Goal: Book appointment/travel/reservation

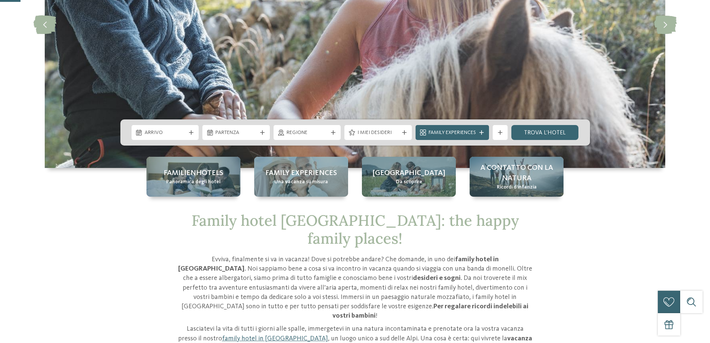
scroll to position [186, 0]
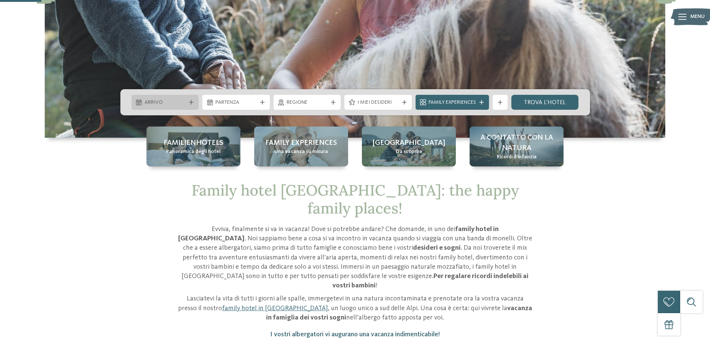
click at [160, 103] on span "Arrivo" at bounding box center [165, 102] width 41 height 7
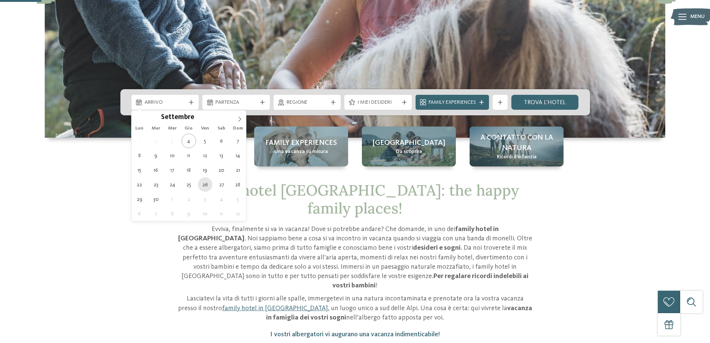
type div "[DATE]"
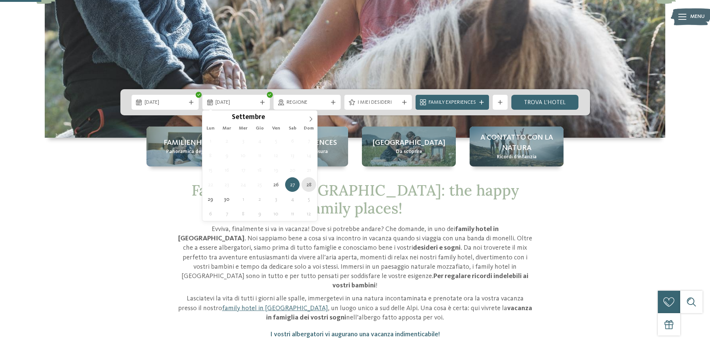
type div "[DATE]"
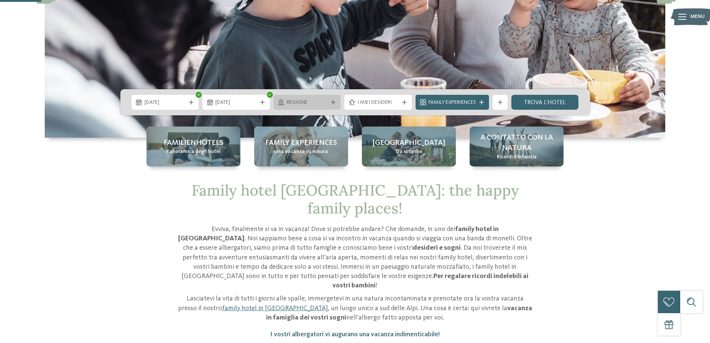
click at [319, 107] on div "Regione" at bounding box center [308, 102] width 68 height 15
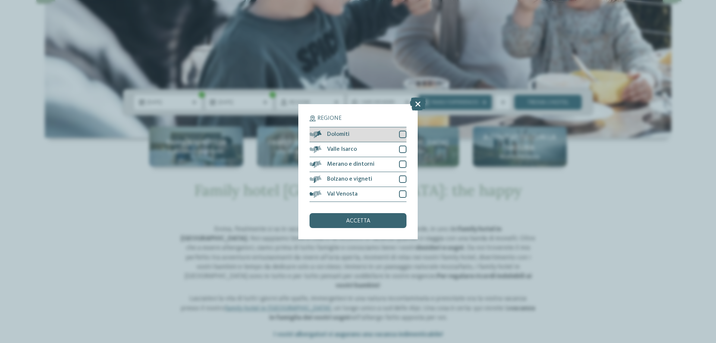
click at [402, 134] on div at bounding box center [402, 134] width 7 height 7
click at [361, 218] on span "accetta" at bounding box center [358, 221] width 24 height 6
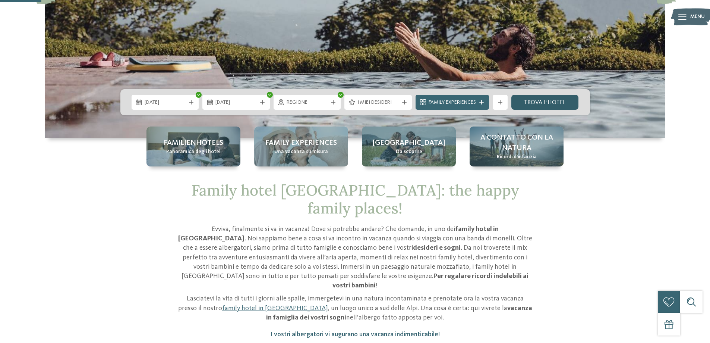
click at [561, 102] on link "trova l’hotel" at bounding box center [546, 102] width 68 height 15
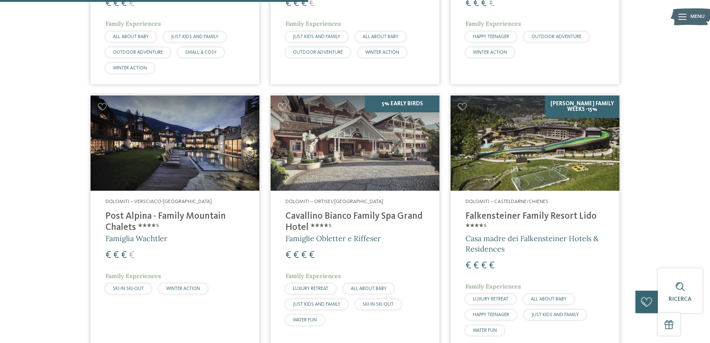
scroll to position [431, 0]
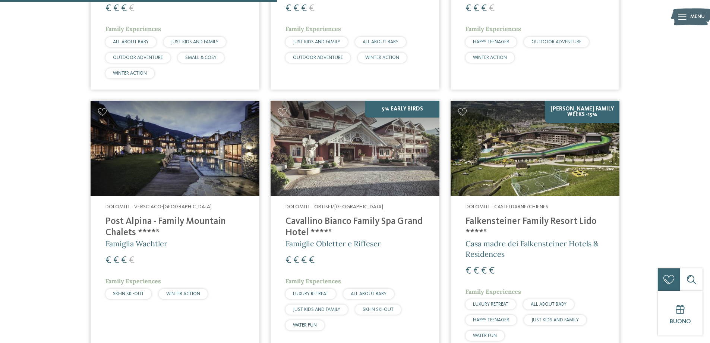
click at [547, 174] on img at bounding box center [535, 148] width 169 height 95
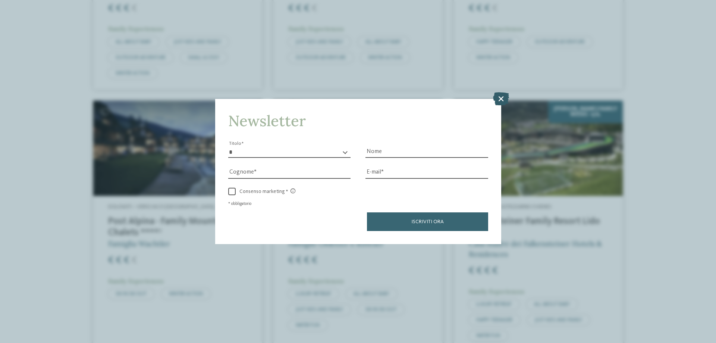
click at [498, 99] on icon at bounding box center [501, 98] width 16 height 13
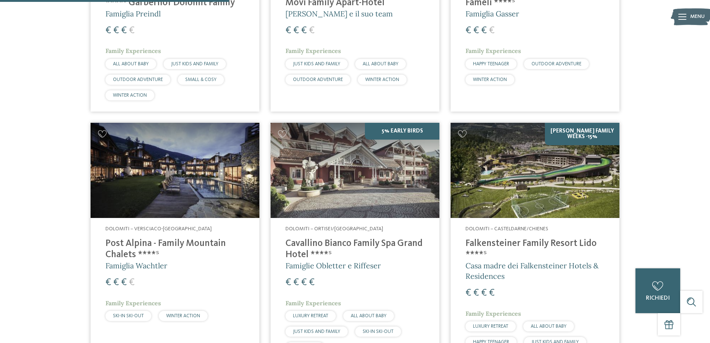
scroll to position [357, 0]
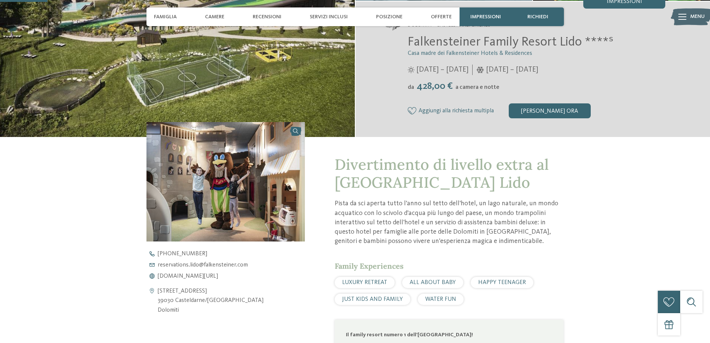
scroll to position [224, 0]
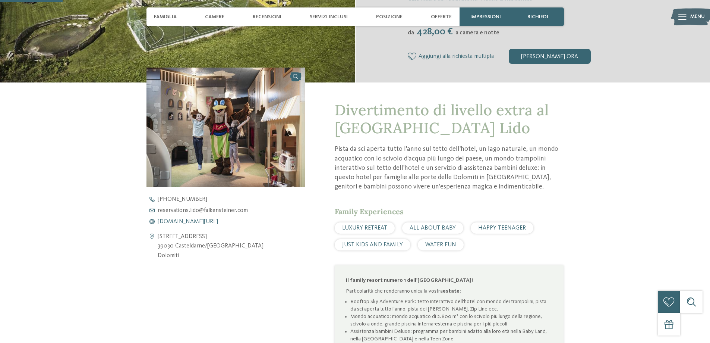
click at [194, 221] on span "www.falkensteiner.com/it/family-resort-lido" at bounding box center [188, 222] width 60 height 6
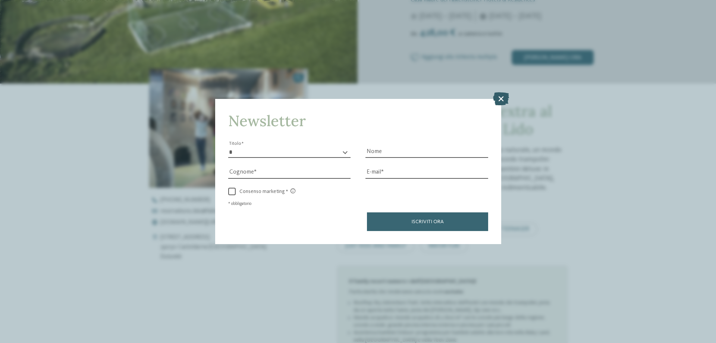
click at [498, 101] on icon at bounding box center [501, 98] width 16 height 13
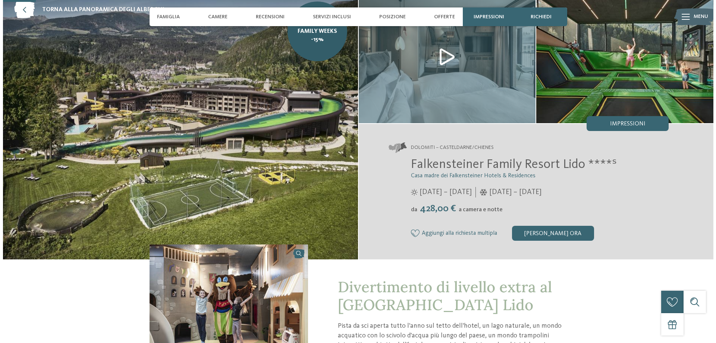
scroll to position [37, 0]
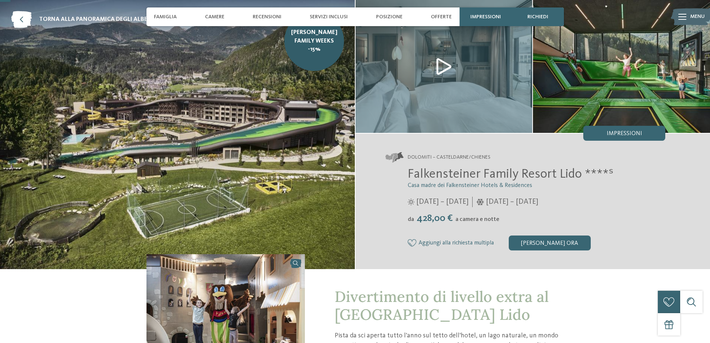
click at [451, 72] on img at bounding box center [444, 66] width 177 height 133
